Goal: Task Accomplishment & Management: Use online tool/utility

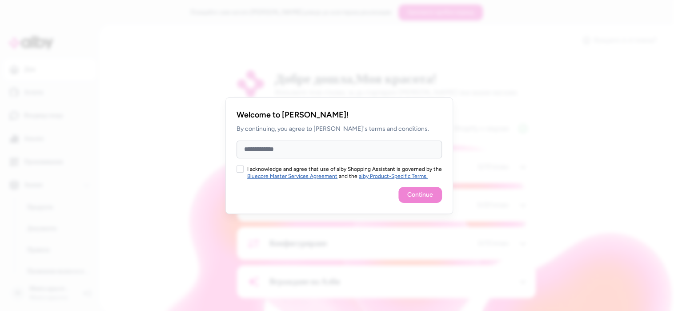
click at [286, 151] on input "Full Name" at bounding box center [338, 149] width 205 height 18
click at [240, 170] on button "I acknowledge and agree that use of alby Shopping Assistant is governed by the …" at bounding box center [239, 168] width 7 height 7
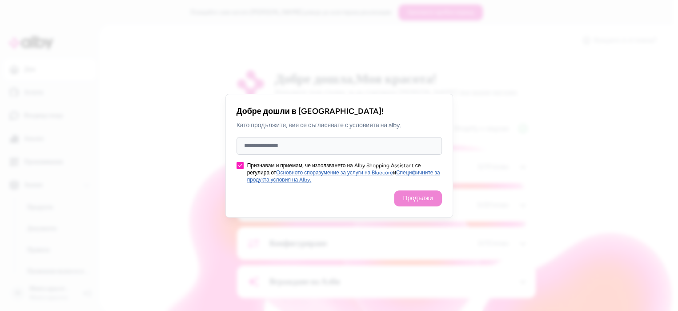
click at [303, 149] on input "Пълно име" at bounding box center [338, 146] width 205 height 18
type input "*"
type input "********"
click at [406, 204] on button "Продължи" at bounding box center [418, 198] width 48 height 16
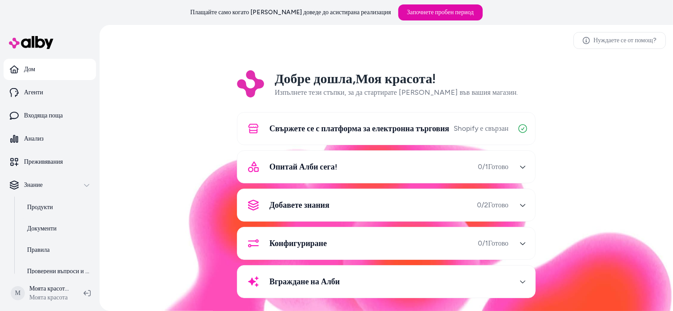
drag, startPoint x: 670, startPoint y: 88, endPoint x: 660, endPoint y: 80, distance: 12.4
click at [660, 80] on div "Добре дошла, Моя красота ! Изпълнете тези стъпки, за да стартирате Alby във ваш…" at bounding box center [386, 190] width 559 height 240
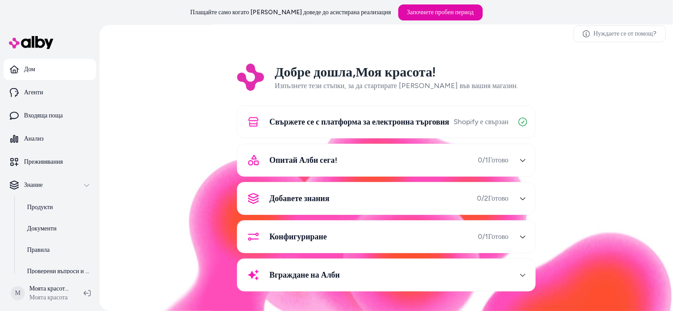
scroll to position [8, 0]
click at [520, 163] on icon "button" at bounding box center [523, 160] width 6 height 6
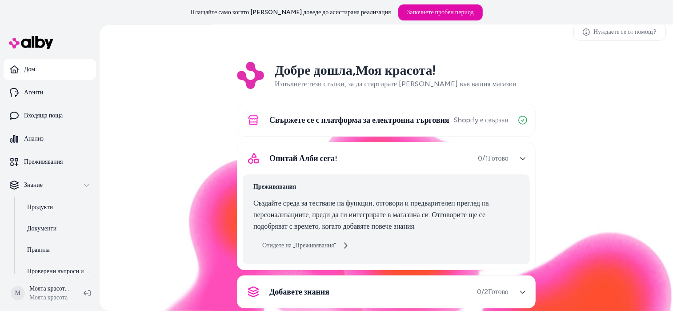
click at [346, 244] on link "Отидете на „Преживявания“" at bounding box center [305, 245] width 104 height 16
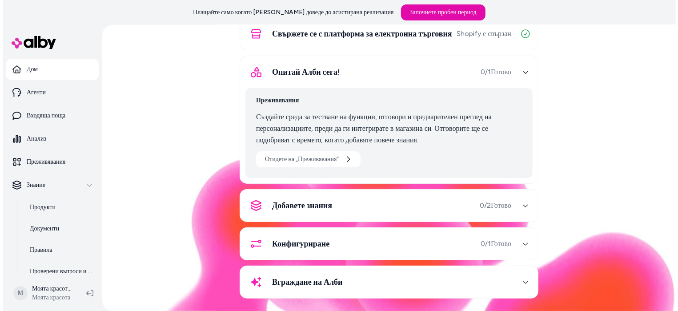
scroll to position [104, 0]
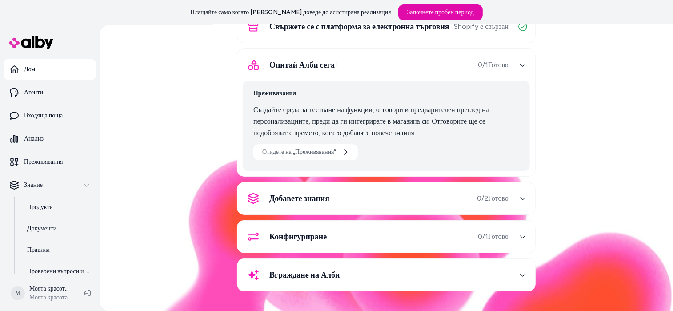
click at [518, 203] on div "button" at bounding box center [523, 198] width 14 height 14
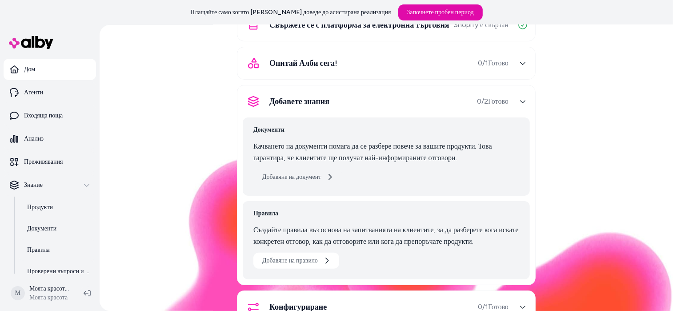
click at [325, 184] on button "Добавяне на документ" at bounding box center [297, 177] width 89 height 16
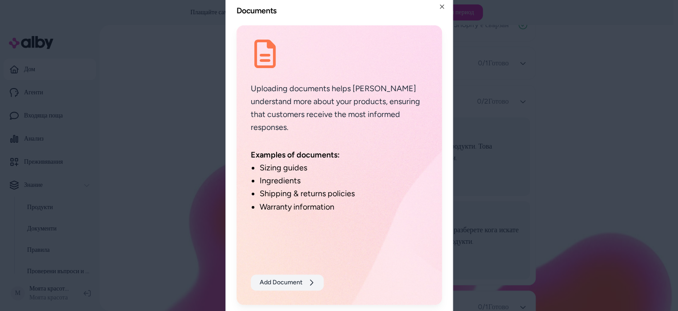
click at [312, 286] on button "Add Document" at bounding box center [287, 282] width 73 height 16
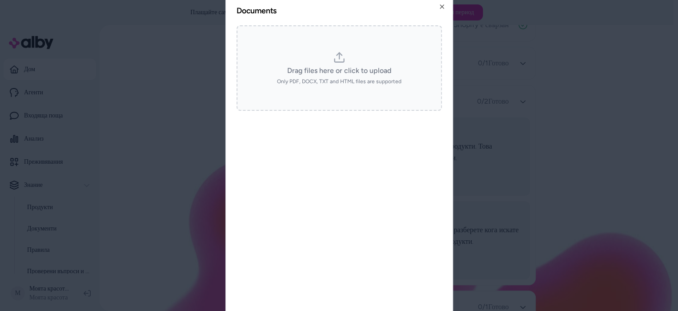
click at [355, 81] on span "Only PDF, DOCX, TXT and HTML files are supported" at bounding box center [339, 81] width 124 height 7
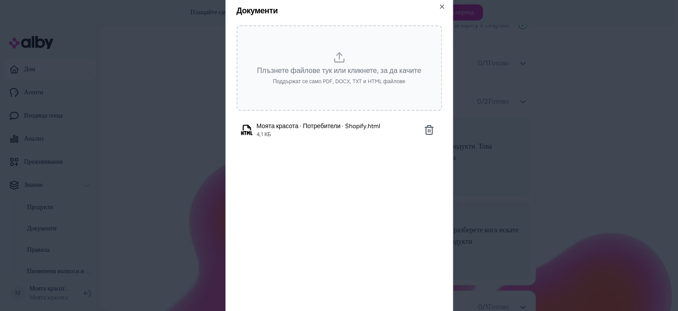
scroll to position [0, 0]
click at [283, 287] on button "Следващо" at bounding box center [271, 293] width 71 height 21
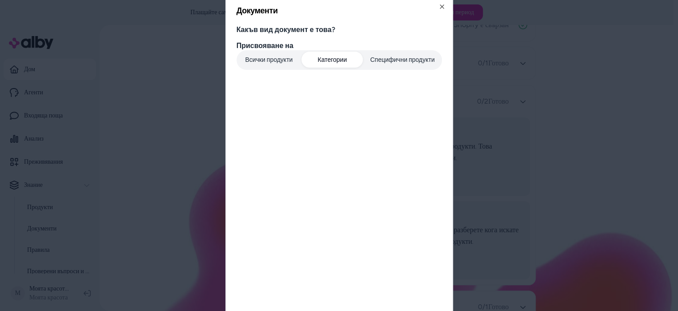
click at [339, 60] on font "Категории" at bounding box center [331, 60] width 29 height 8
click at [397, 59] on font "Специфични продукти" at bounding box center [402, 60] width 64 height 8
click at [289, 64] on font "Всички продукти" at bounding box center [269, 60] width 48 height 9
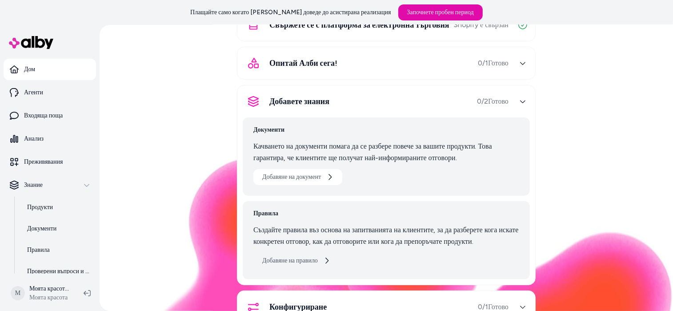
click at [328, 263] on icon "button" at bounding box center [326, 260] width 3 height 6
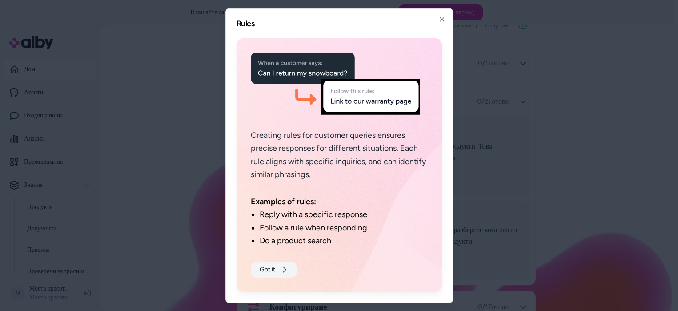
click at [290, 269] on button "Got it" at bounding box center [274, 269] width 46 height 16
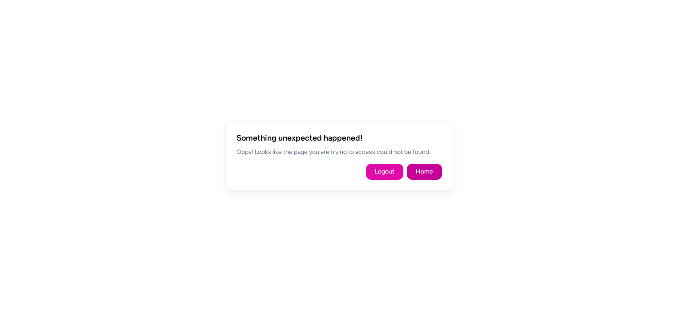
click at [427, 173] on link "Home" at bounding box center [424, 171] width 17 height 9
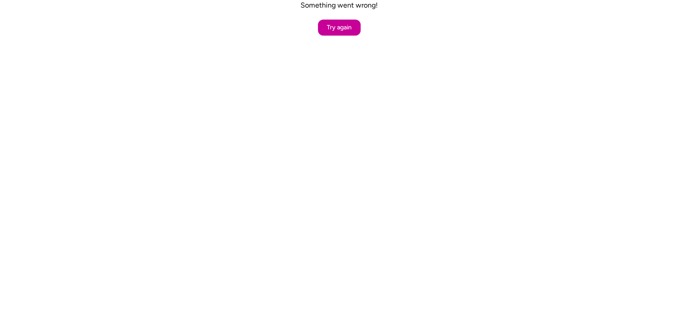
click at [339, 20] on button "Try again" at bounding box center [339, 28] width 43 height 16
click at [339, 20] on button "Опитай отново" at bounding box center [339, 28] width 60 height 16
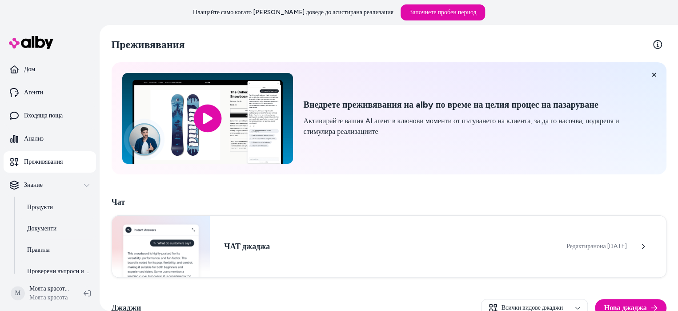
click at [296, 12] on font "Плащайте само когато [PERSON_NAME] доведе до асистирана реализация" at bounding box center [293, 12] width 200 height 8
click at [56, 185] on div "Знание" at bounding box center [50, 184] width 80 height 9
click at [55, 207] on link "Продукти" at bounding box center [57, 206] width 78 height 21
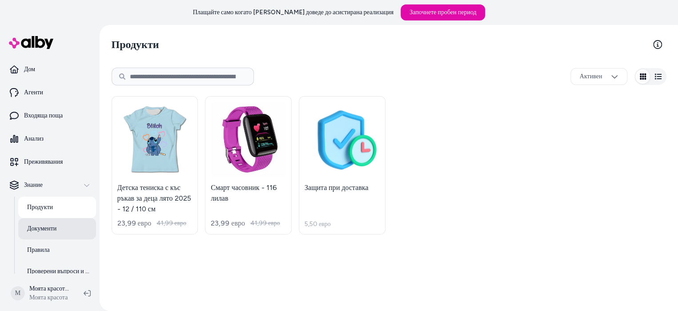
click at [55, 225] on font "Документи" at bounding box center [41, 228] width 29 height 8
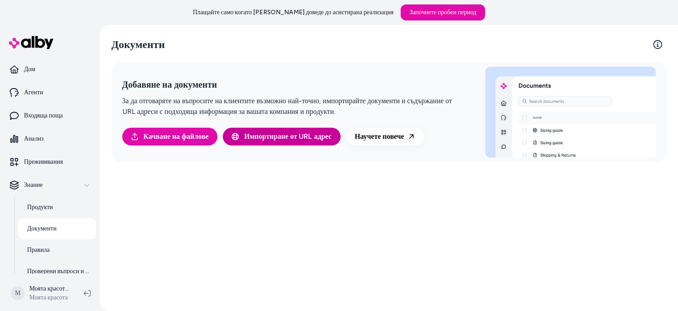
click at [272, 137] on font "Импортиране от URL адрес" at bounding box center [288, 136] width 88 height 8
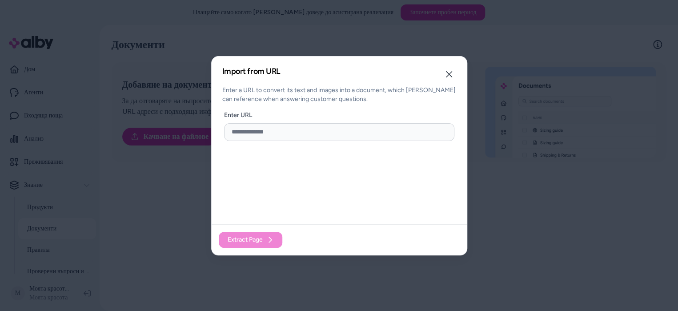
click at [272, 137] on input "url" at bounding box center [339, 132] width 230 height 18
paste input "**********"
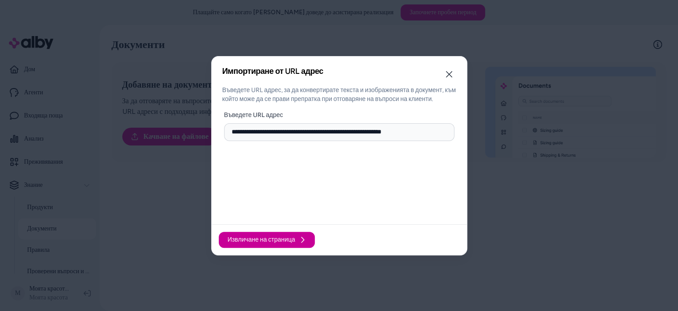
type input "**********"
click at [280, 238] on font "Извличане на страница" at bounding box center [262, 240] width 68 height 8
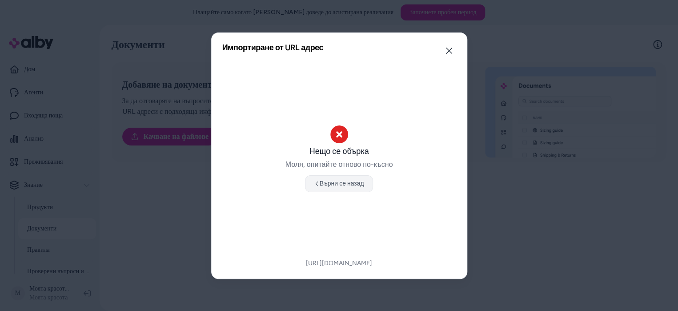
click at [354, 185] on font "Върни се назад" at bounding box center [342, 184] width 44 height 8
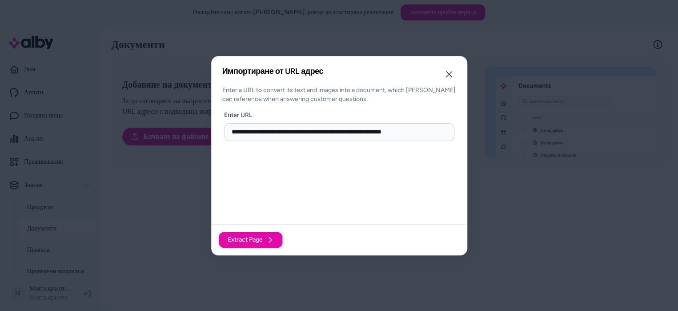
click at [432, 132] on input "**********" at bounding box center [339, 132] width 230 height 18
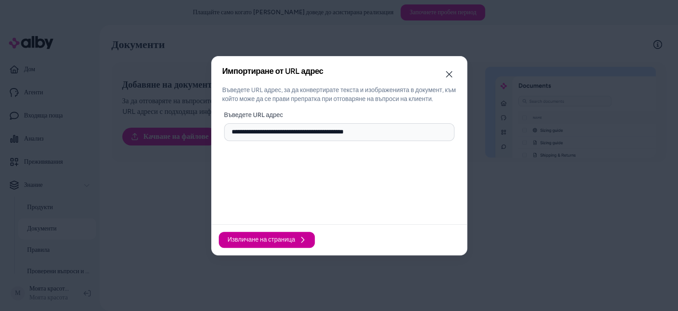
type input "**********"
click at [287, 241] on font "Извличане на страница" at bounding box center [262, 240] width 68 height 8
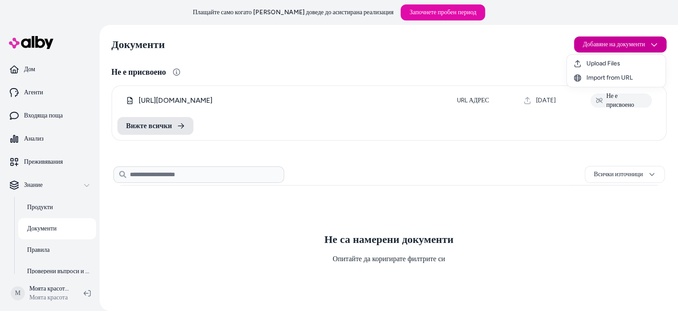
click at [626, 37] on html "Плащайте само когато [PERSON_NAME] доведе до асистирана реализация Започнете пр…" at bounding box center [339, 155] width 678 height 311
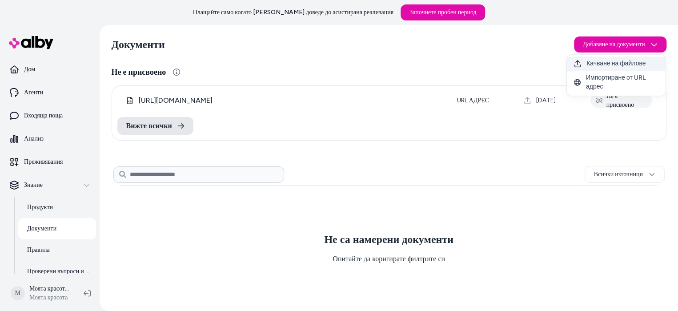
click at [619, 62] on font "Качване на файлове" at bounding box center [615, 64] width 59 height 8
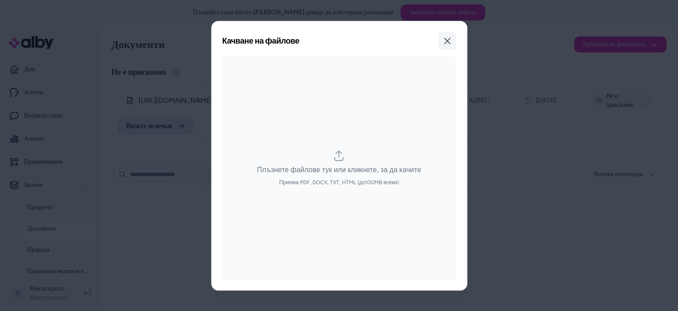
click at [449, 40] on icon "button" at bounding box center [447, 40] width 7 height 7
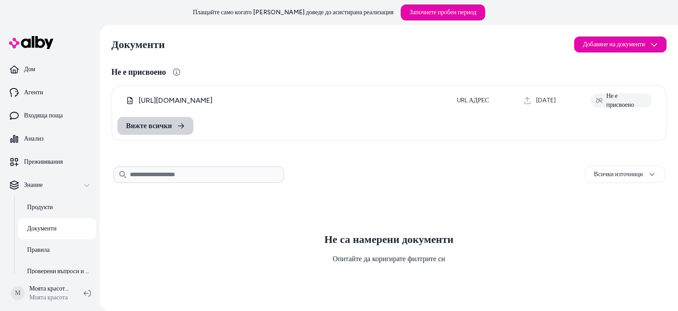
click at [188, 125] on link "Вижте всички" at bounding box center [155, 126] width 76 height 18
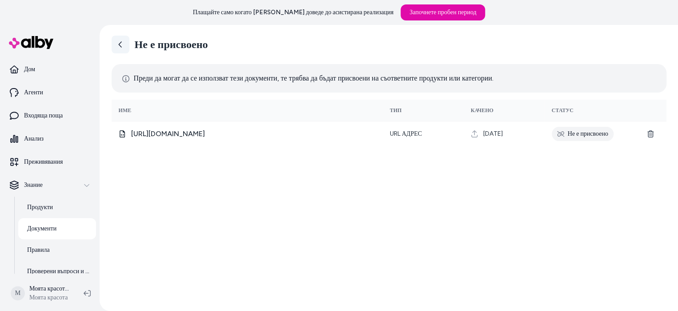
click at [118, 41] on icon at bounding box center [120, 44] width 7 height 7
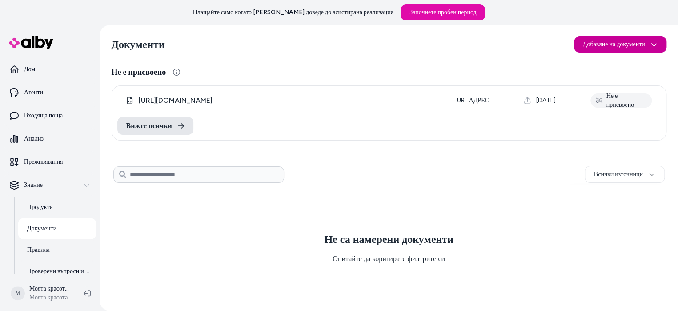
click at [656, 47] on html "Плащайте само когато [PERSON_NAME] доведе до асистирана реализация Започнете пр…" at bounding box center [339, 155] width 678 height 311
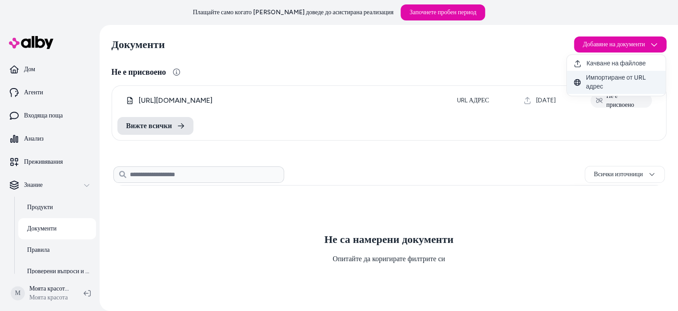
click at [624, 81] on font "Импортиране от URL адрес" at bounding box center [616, 82] width 60 height 16
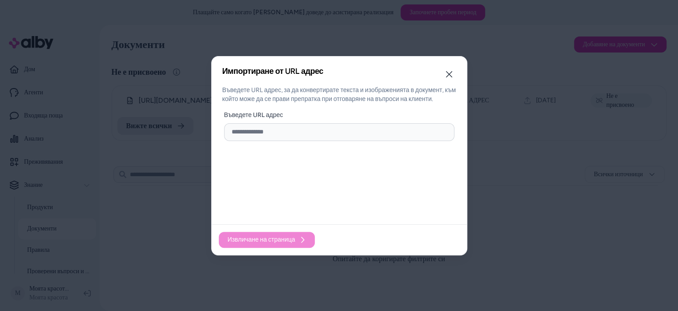
click at [276, 137] on input "url" at bounding box center [339, 132] width 230 height 18
click at [276, 136] on input "url" at bounding box center [339, 132] width 230 height 18
paste input "**********"
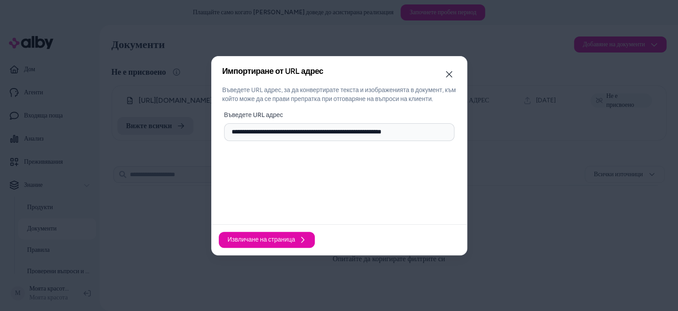
click at [434, 131] on input "**********" at bounding box center [339, 132] width 230 height 18
type input "**********"
click at [270, 237] on font "Извличане на страница" at bounding box center [262, 240] width 68 height 8
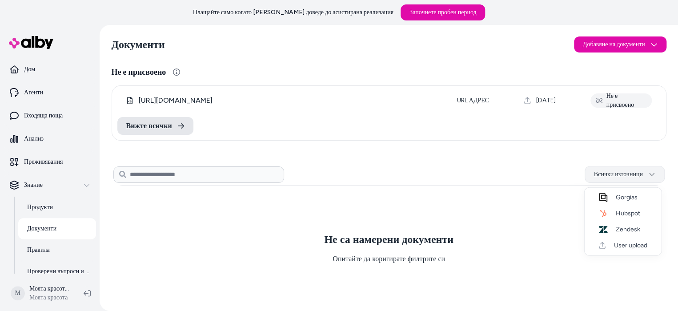
click at [656, 180] on html "Плащайте само когато [PERSON_NAME] доведе до асистирана реализация Започнете пр…" at bounding box center [339, 155] width 678 height 311
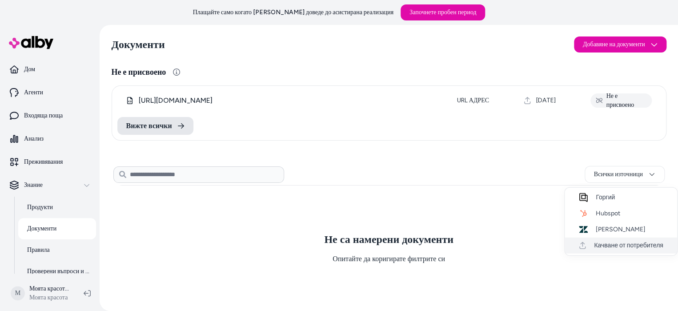
click at [629, 243] on font "Качване от потребителя" at bounding box center [628, 245] width 69 height 8
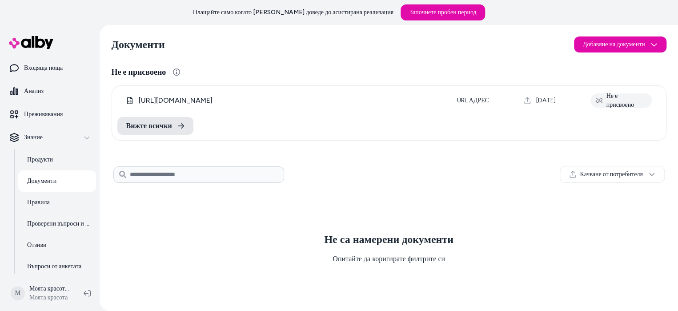
scroll to position [74, 0]
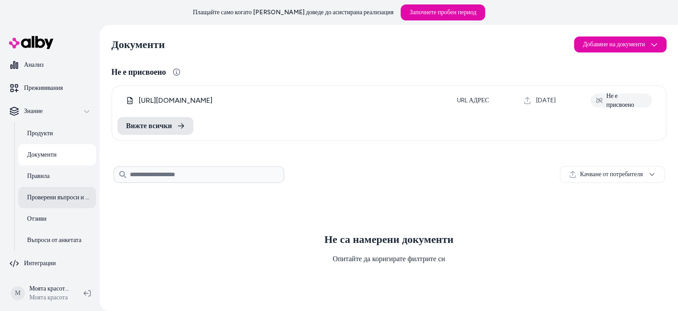
click at [68, 194] on font "Проверени въпроси и отговори" at bounding box center [68, 197] width 82 height 8
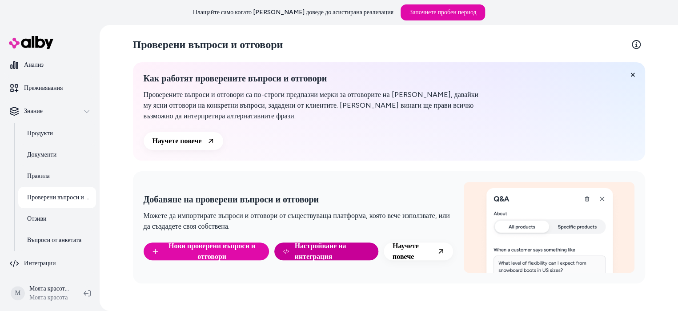
click at [296, 254] on font "Настройване на интеграция" at bounding box center [320, 250] width 52 height 19
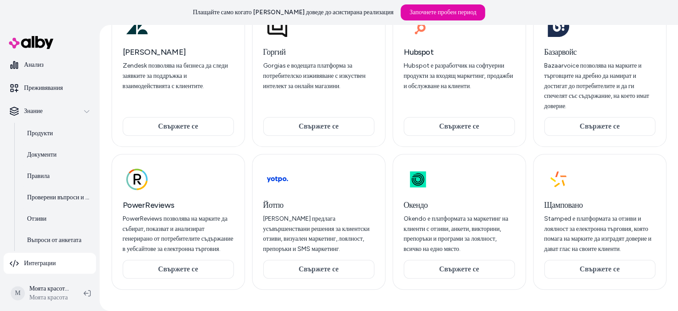
scroll to position [140, 0]
click at [79, 240] on font "Въпроси от анкетата" at bounding box center [54, 240] width 54 height 8
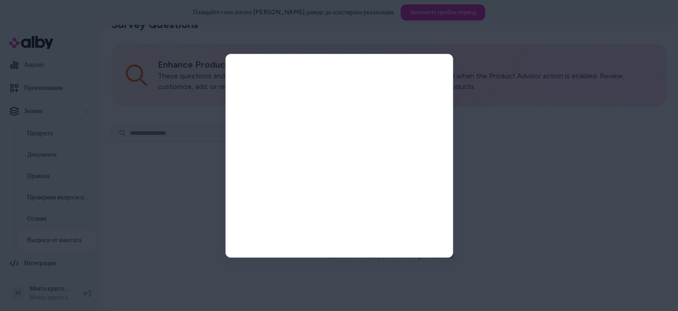
scroll to position [20, 0]
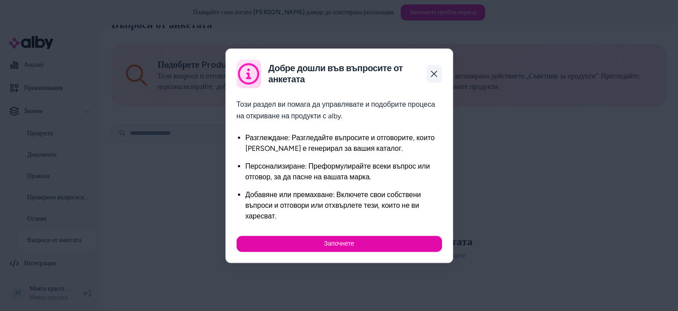
click at [432, 73] on icon "button" at bounding box center [433, 73] width 7 height 7
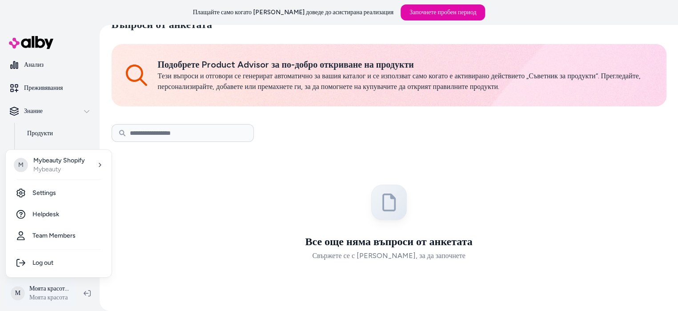
click at [51, 296] on html "Плащайте само когато [PERSON_NAME] доведе до асистирана реализация Започнете пр…" at bounding box center [339, 155] width 678 height 311
click at [64, 193] on link "Настройки" at bounding box center [59, 192] width 101 height 21
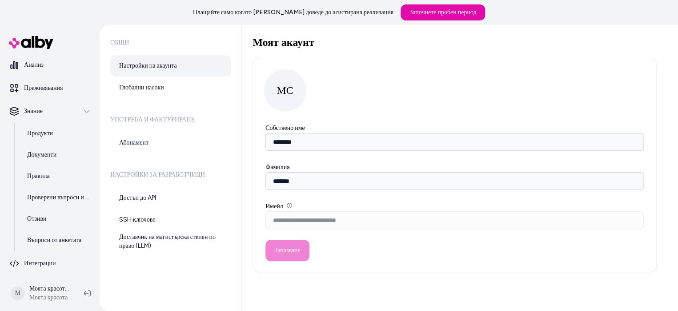
click at [291, 249] on form "**********" at bounding box center [455, 191] width 382 height 139
click at [175, 86] on link "Глобални насоки" at bounding box center [170, 87] width 120 height 21
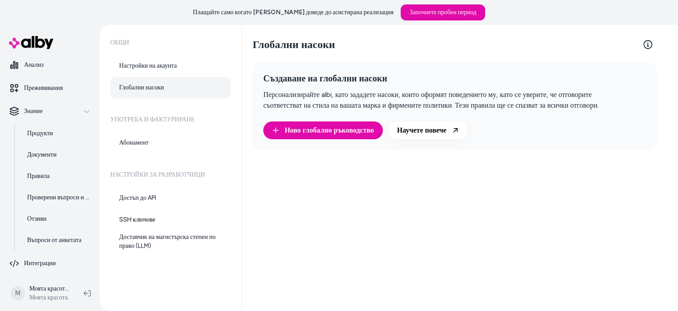
click at [281, 9] on font "Плащайте само когато [PERSON_NAME] доведе до асистирана реализация" at bounding box center [293, 12] width 200 height 8
click at [45, 66] on link "Анализ" at bounding box center [50, 64] width 92 height 21
